Goal: Navigation & Orientation: Go to known website

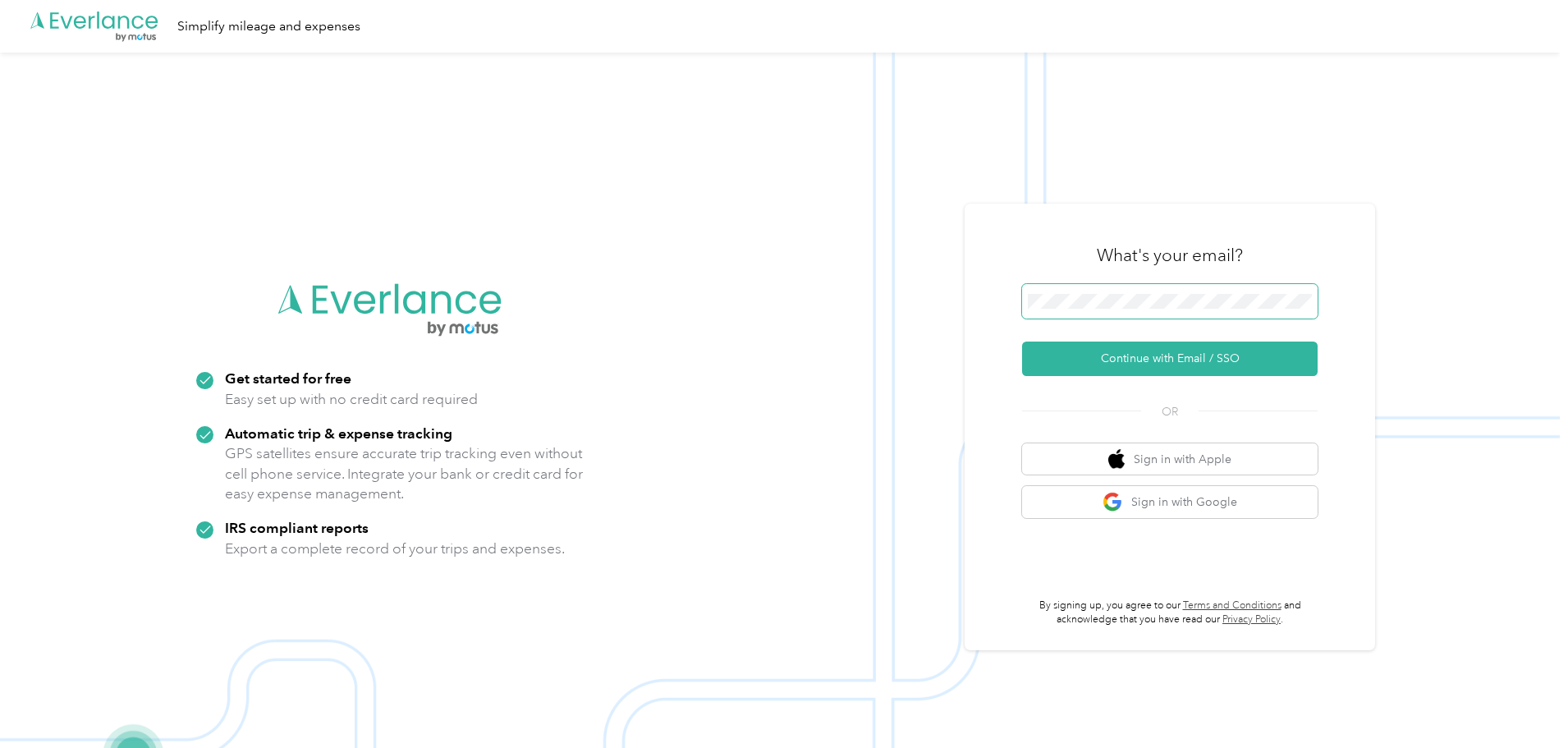
click at [1196, 309] on span at bounding box center [1170, 301] width 296 height 34
click at [1189, 354] on button "Continue with Email / SSO" at bounding box center [1170, 359] width 296 height 34
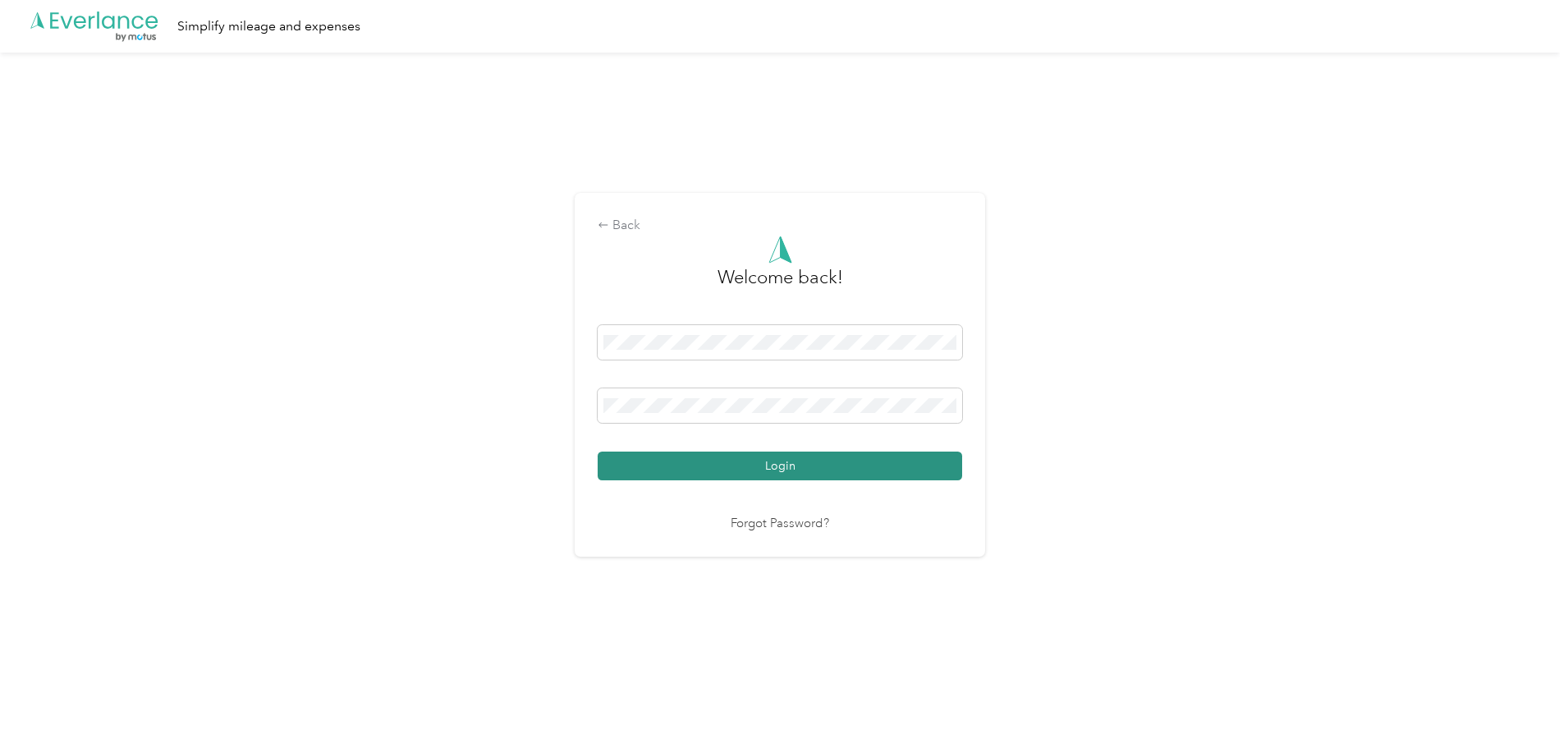
click at [759, 467] on button "Login" at bounding box center [780, 466] width 365 height 29
